Goal: Task Accomplishment & Management: Use online tool/utility

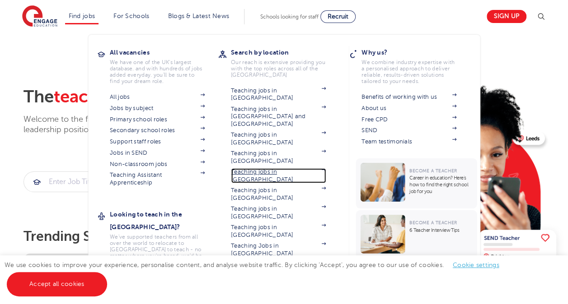
click at [287, 168] on link "Teaching jobs in [GEOGRAPHIC_DATA]" at bounding box center [278, 175] width 95 height 15
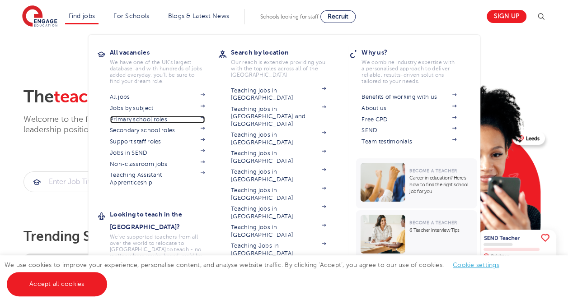
click at [149, 118] on link "Primary school roles" at bounding box center [157, 119] width 95 height 7
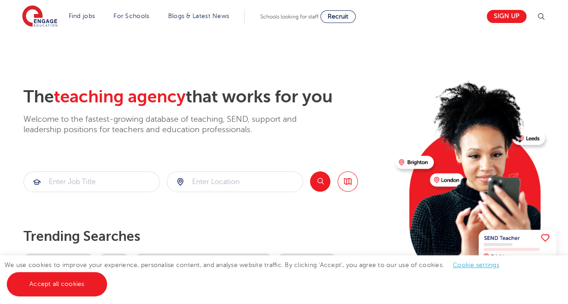
click at [440, 181] on img at bounding box center [479, 180] width 174 height 219
click at [262, 187] on input "search" at bounding box center [234, 182] width 135 height 20
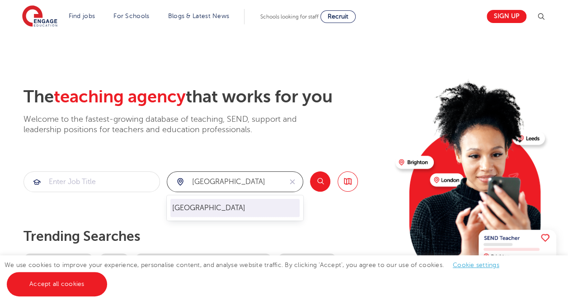
click at [238, 207] on li "Essex" at bounding box center [234, 208] width 129 height 18
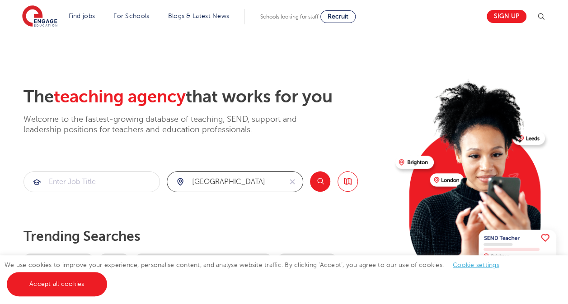
type input "Essex"
click at [76, 183] on input "search" at bounding box center [91, 182] width 135 height 20
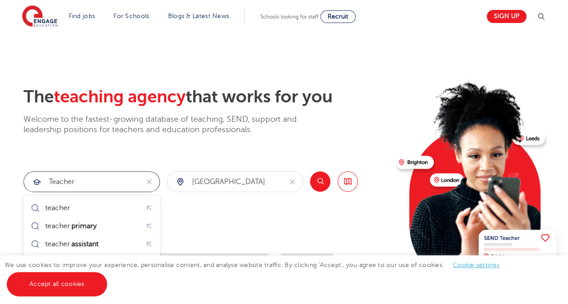
drag, startPoint x: 93, startPoint y: 187, endPoint x: 38, endPoint y: 181, distance: 55.0
click at [38, 181] on div "Teacher" at bounding box center [81, 182] width 115 height 20
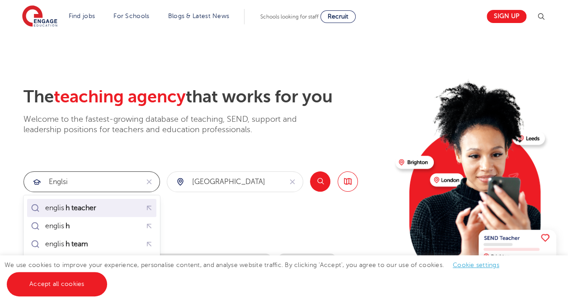
click at [92, 208] on mark "h teacher" at bounding box center [80, 208] width 33 height 11
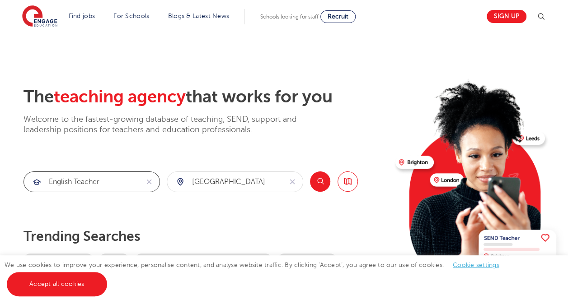
type input "english teacher"
click at [322, 186] on button "Search" at bounding box center [320, 182] width 20 height 20
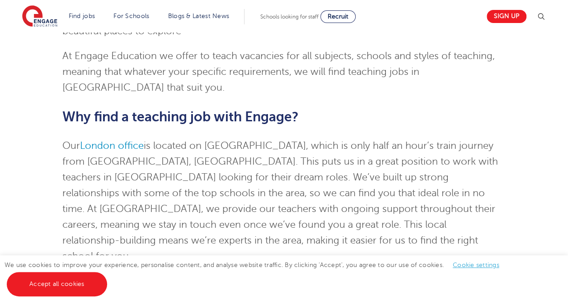
scroll to position [1580, 0]
